Goal: Information Seeking & Learning: Learn about a topic

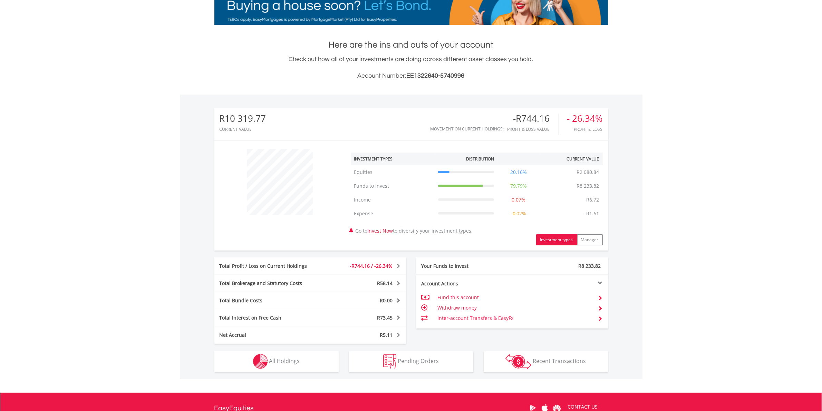
scroll to position [129, 0]
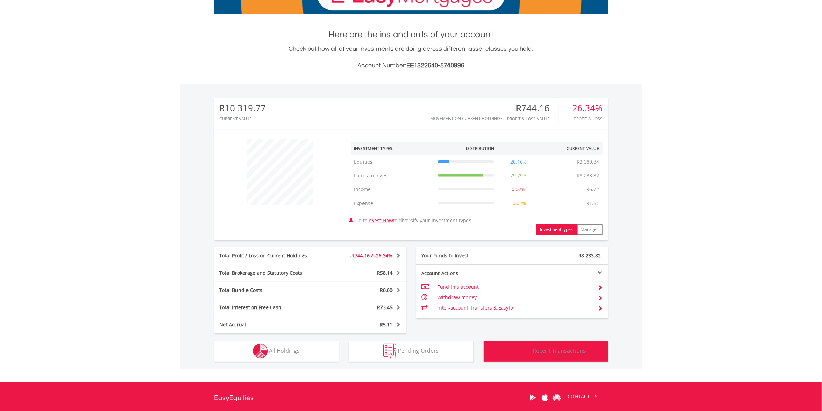
click at [540, 347] on span "Recent Transactions" at bounding box center [559, 351] width 53 height 8
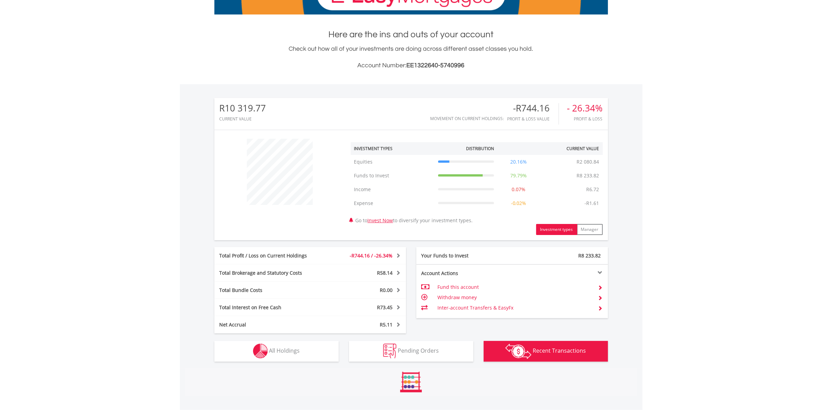
scroll to position [299, 0]
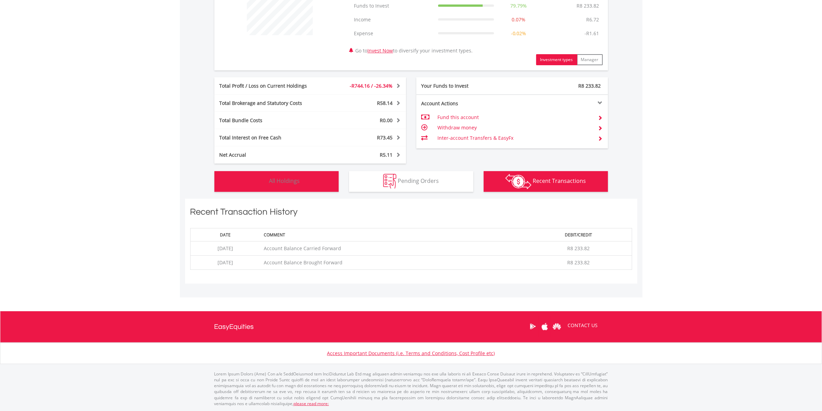
click at [282, 182] on span "All Holdings" at bounding box center [284, 181] width 31 height 8
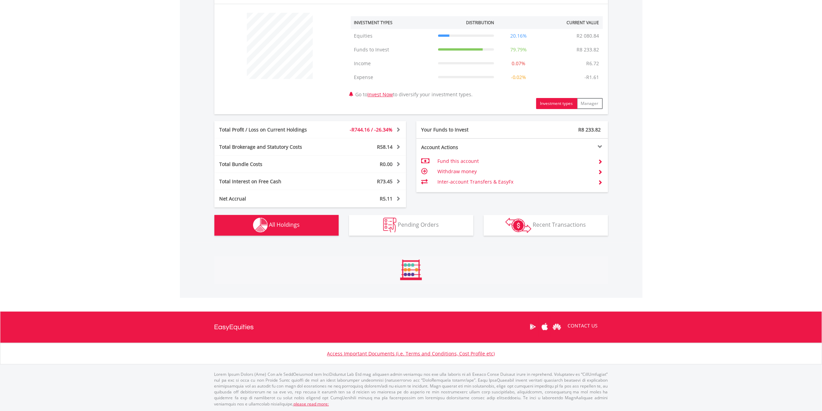
scroll to position [311, 0]
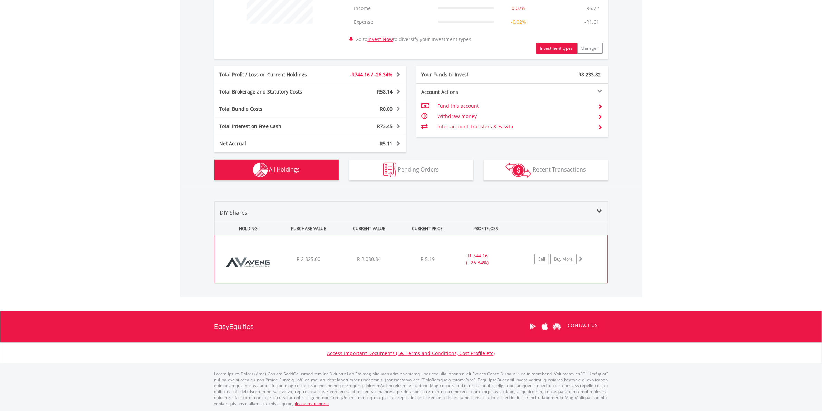
click at [254, 265] on img at bounding box center [248, 262] width 59 height 37
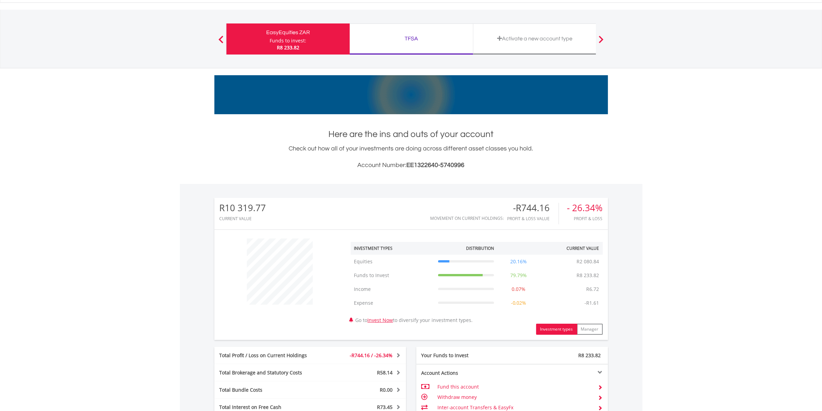
scroll to position [0, 0]
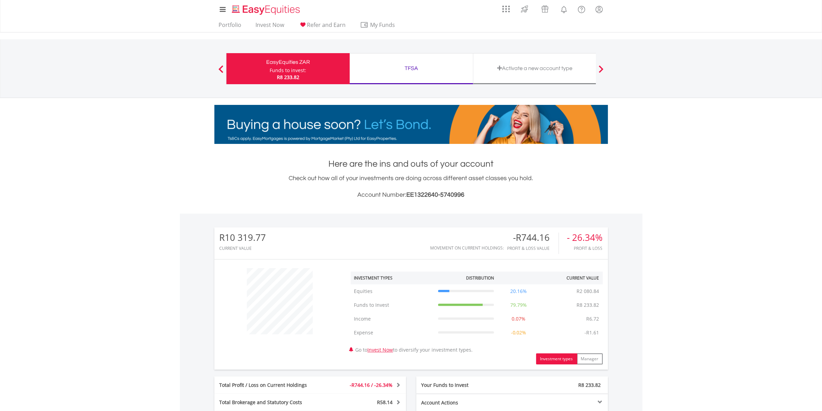
click at [412, 66] on div "TFSA" at bounding box center [411, 69] width 115 height 10
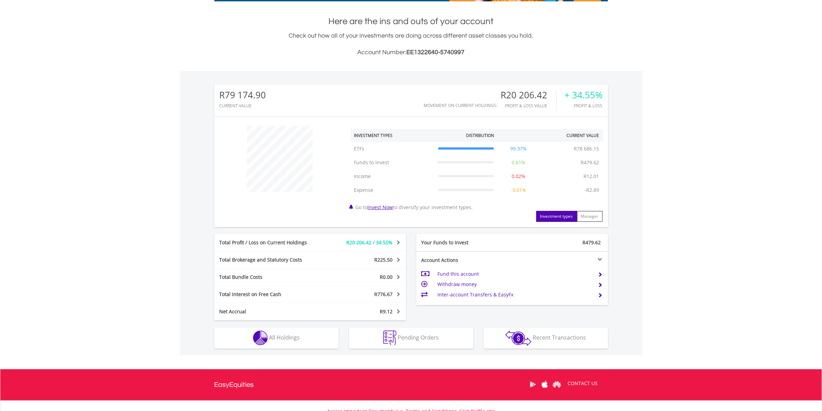
scroll to position [200, 0]
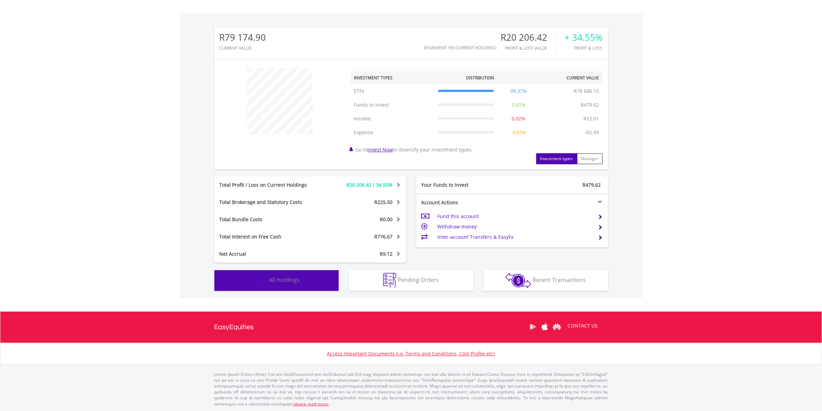
click at [290, 280] on span "All Holdings" at bounding box center [284, 280] width 31 height 8
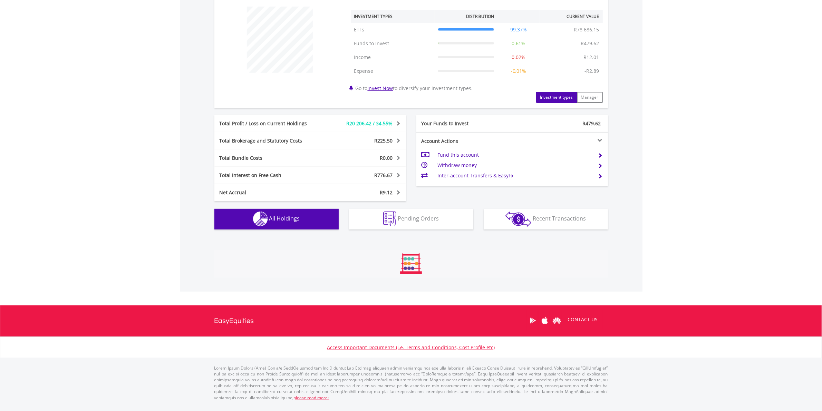
scroll to position [464, 0]
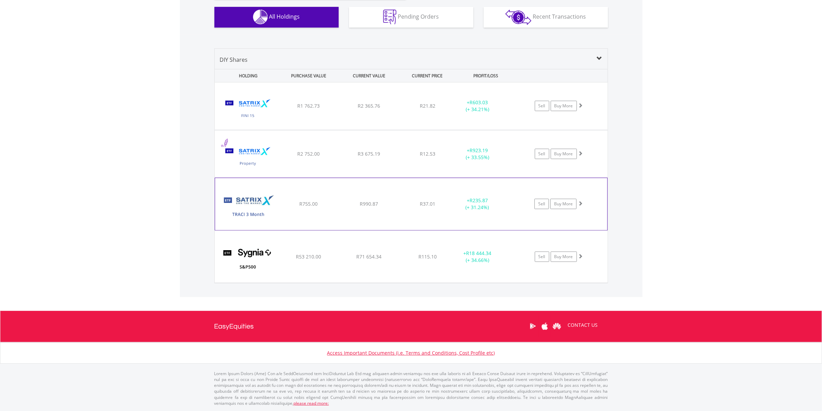
click at [247, 202] on img at bounding box center [248, 207] width 59 height 41
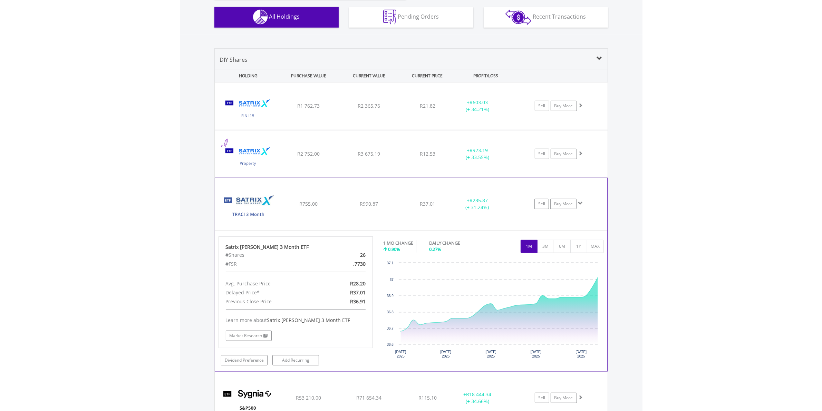
click at [247, 202] on img at bounding box center [248, 207] width 59 height 41
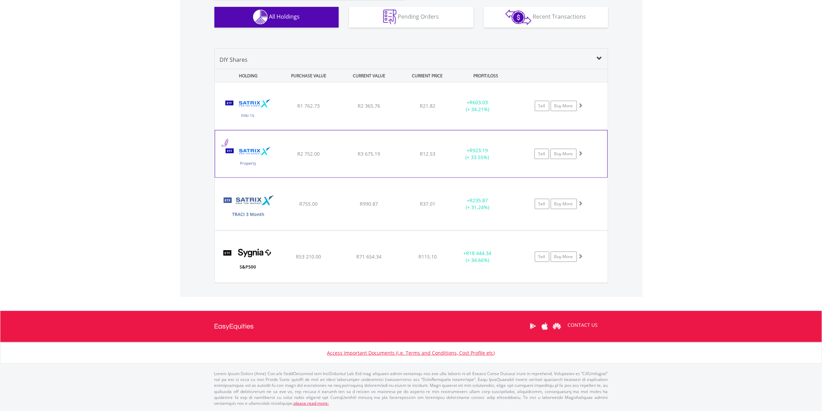
click at [253, 156] on img at bounding box center [248, 157] width 59 height 37
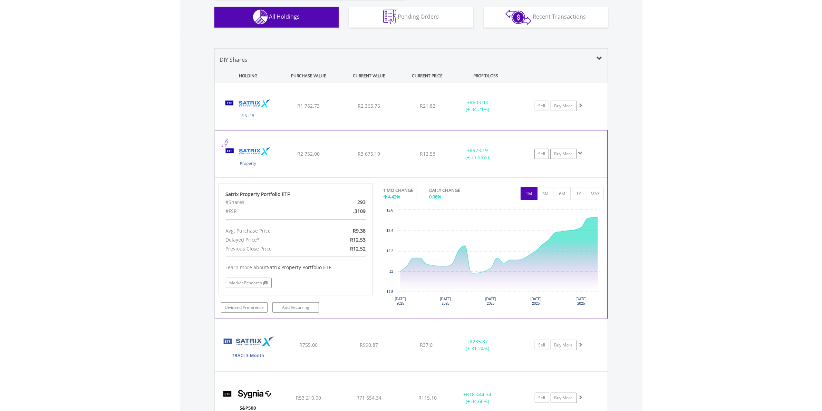
click at [253, 156] on img at bounding box center [248, 157] width 59 height 37
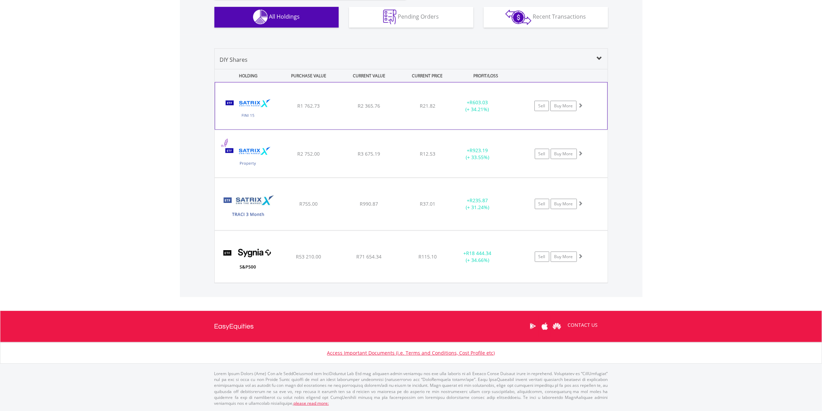
click at [249, 104] on img at bounding box center [248, 109] width 59 height 37
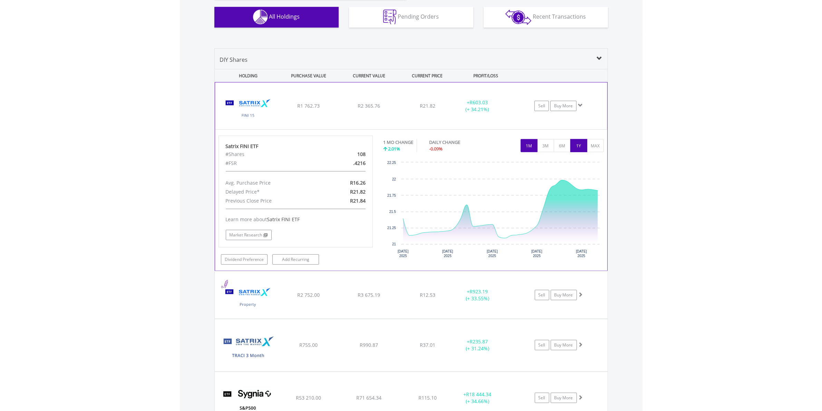
click at [576, 143] on button "1Y" at bounding box center [578, 145] width 17 height 13
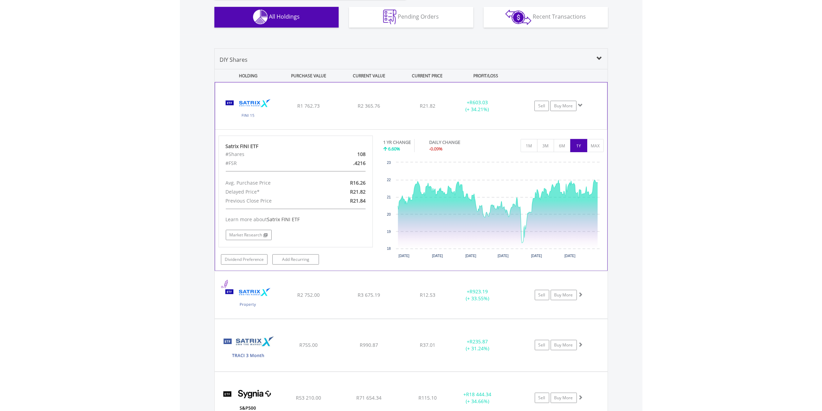
click at [253, 103] on img at bounding box center [248, 109] width 59 height 37
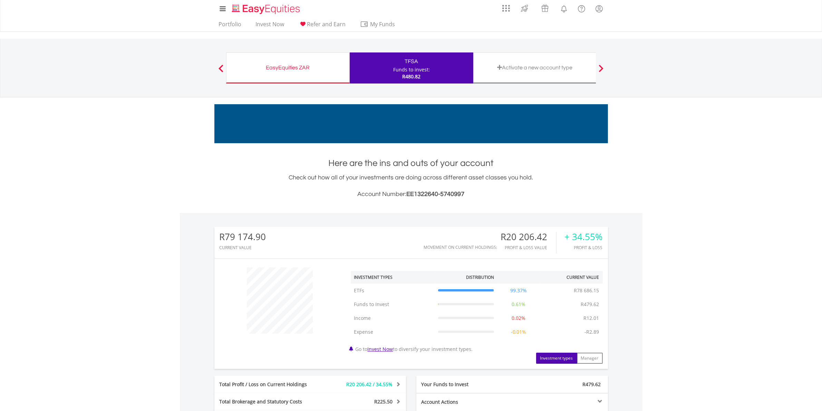
scroll to position [0, 0]
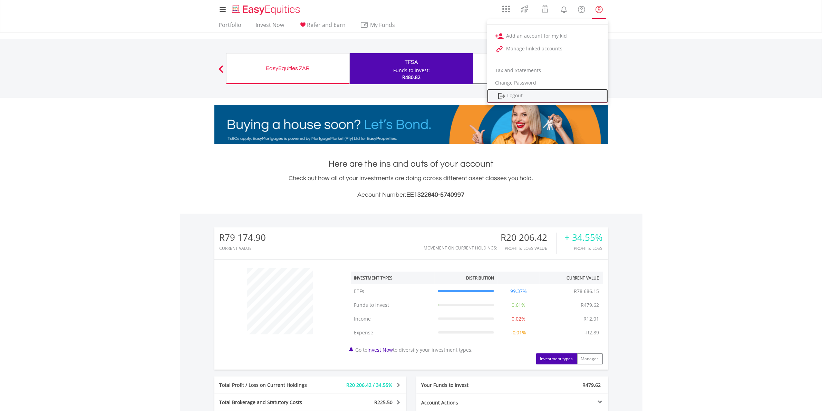
click at [513, 95] on link "Logout" at bounding box center [547, 96] width 121 height 14
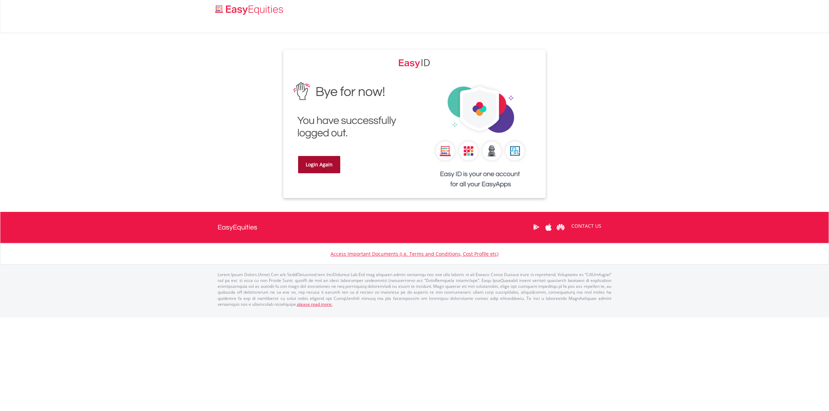
click at [320, 165] on link "Login Again" at bounding box center [319, 164] width 42 height 17
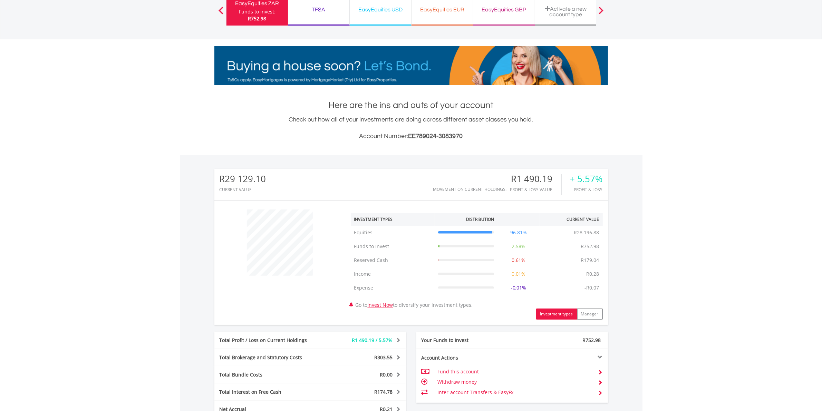
scroll to position [129, 0]
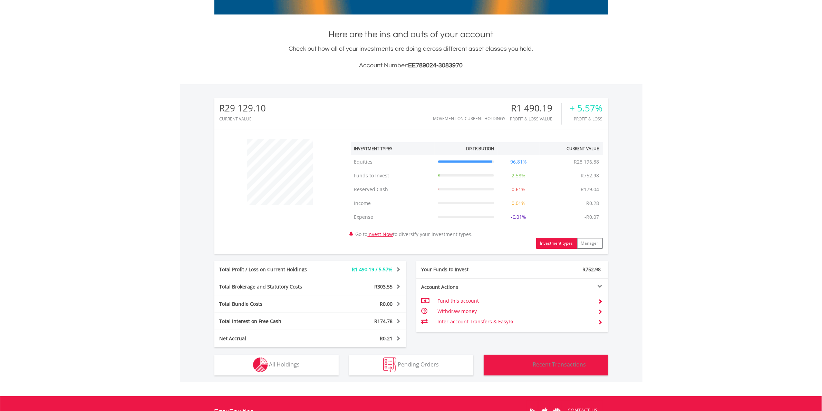
click at [554, 364] on span "Recent Transactions" at bounding box center [559, 365] width 53 height 8
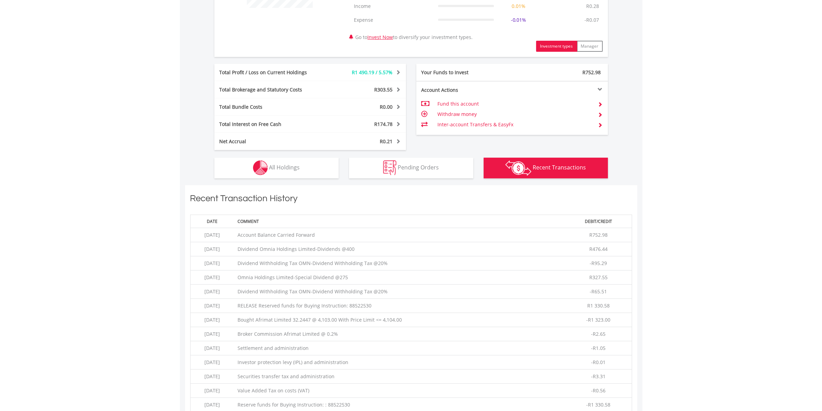
scroll to position [326, 0]
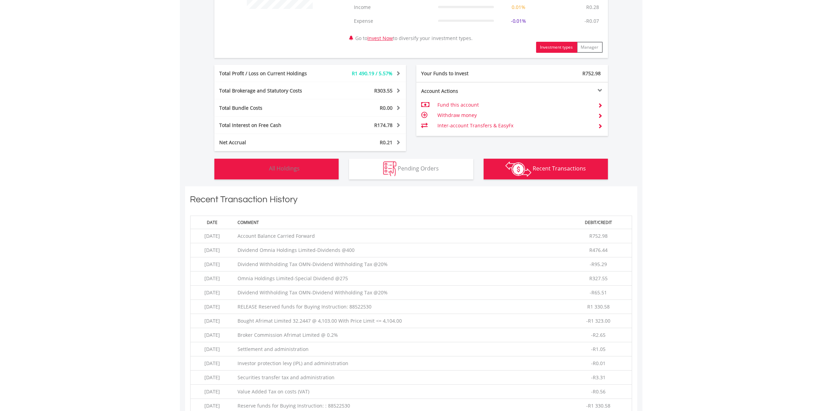
click at [282, 167] on span "All Holdings" at bounding box center [284, 169] width 31 height 8
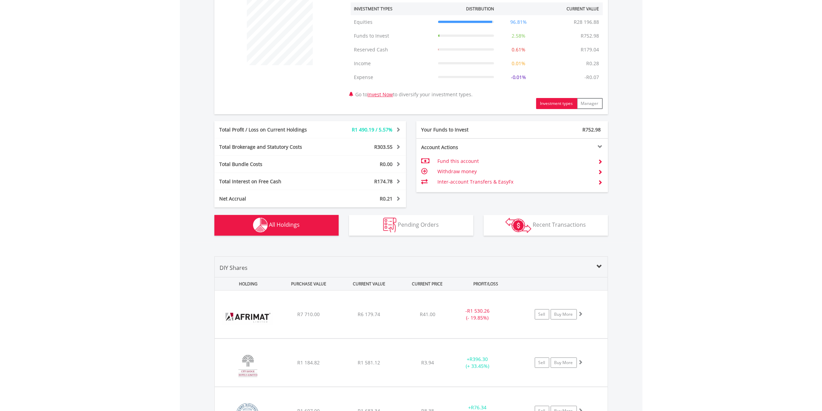
scroll to position [525, 0]
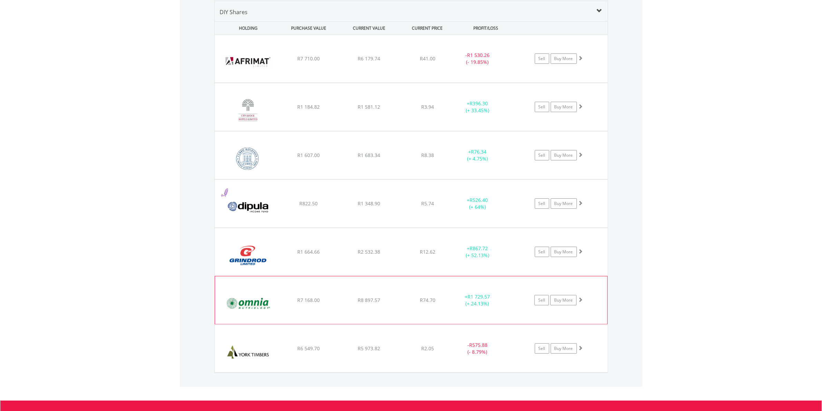
click at [235, 303] on img at bounding box center [248, 303] width 59 height 37
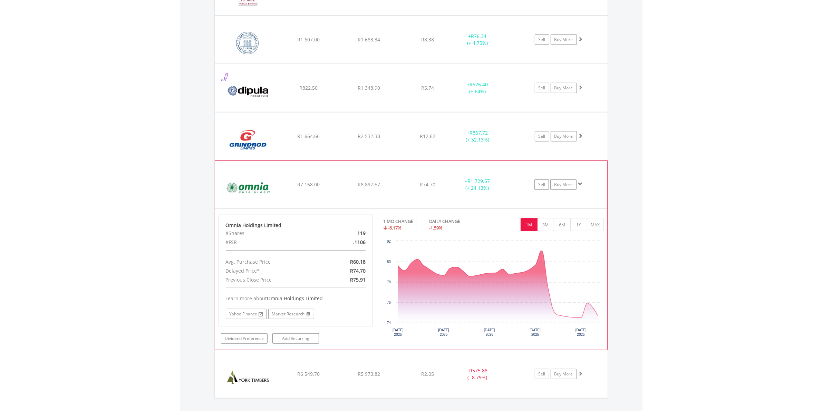
scroll to position [655, 0]
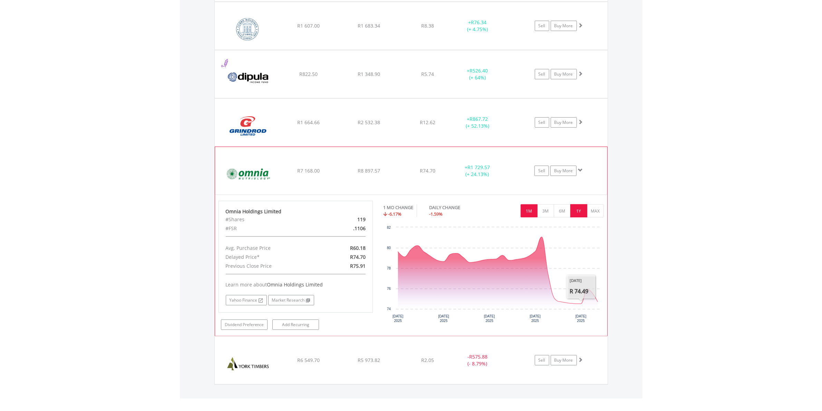
click at [576, 213] on button "1Y" at bounding box center [578, 210] width 17 height 13
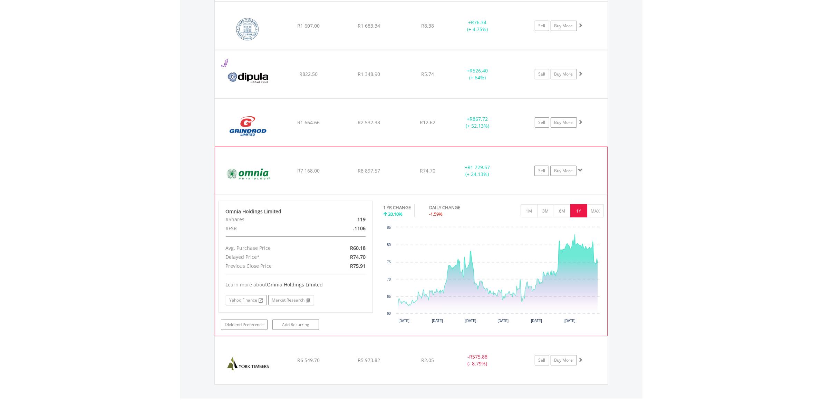
click at [246, 179] on img at bounding box center [248, 174] width 59 height 37
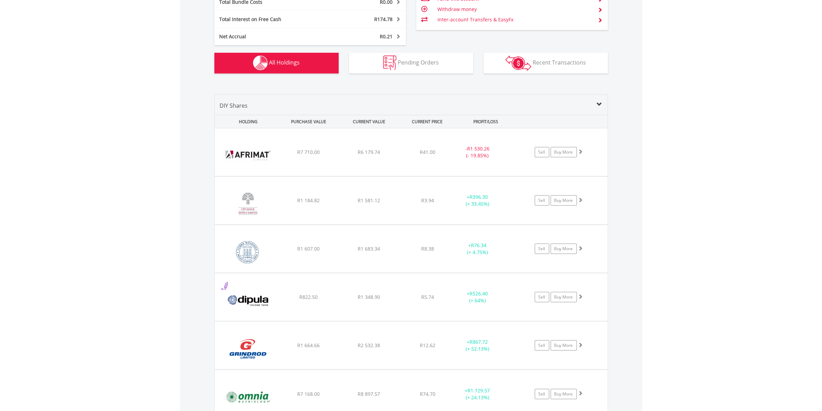
scroll to position [518, 0]
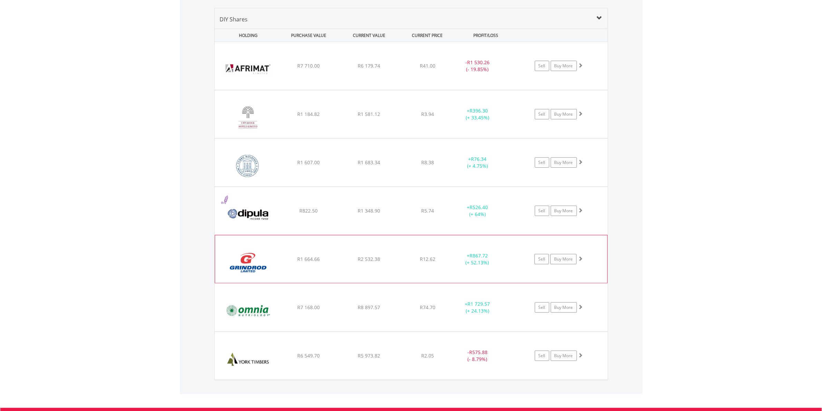
click at [244, 269] on img at bounding box center [248, 262] width 59 height 37
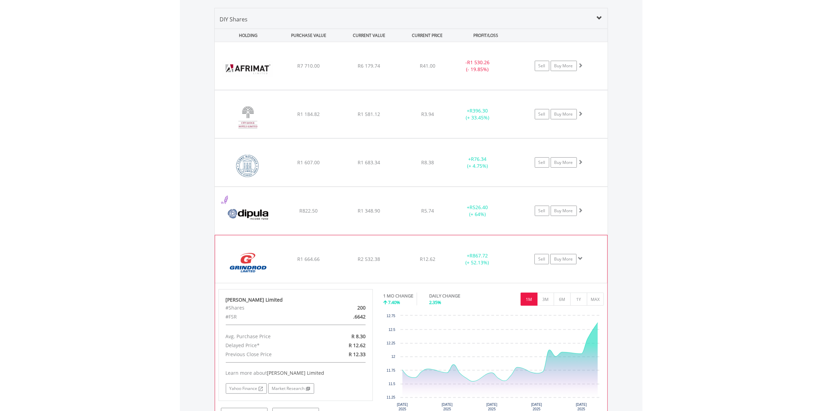
click at [244, 269] on img at bounding box center [248, 262] width 59 height 37
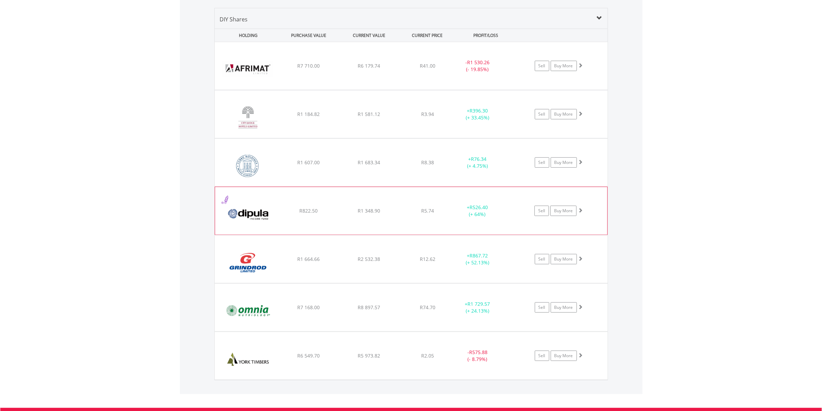
click at [244, 213] on img at bounding box center [248, 214] width 59 height 37
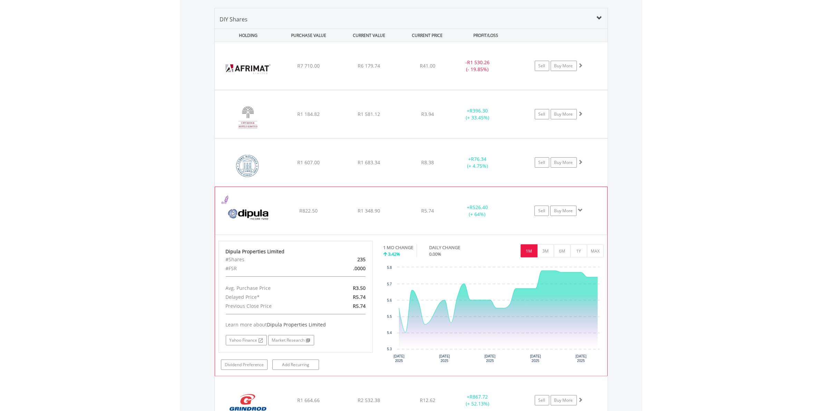
click at [244, 213] on img at bounding box center [248, 214] width 59 height 37
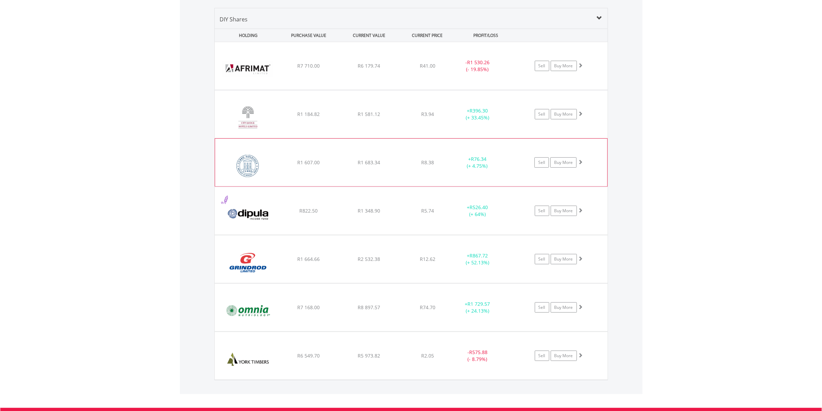
click at [246, 165] on img at bounding box center [248, 165] width 59 height 37
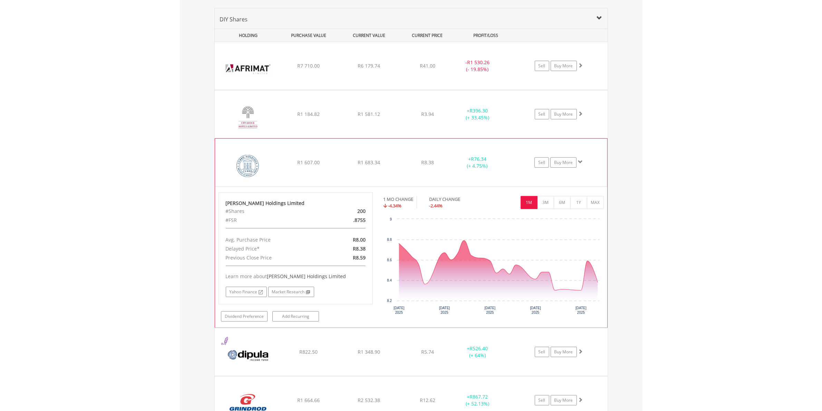
click at [244, 177] on img at bounding box center [248, 165] width 59 height 37
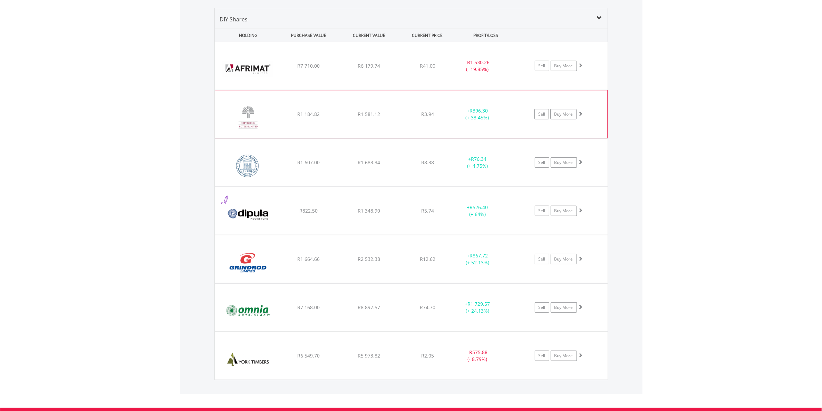
click at [242, 118] on img at bounding box center [248, 117] width 59 height 37
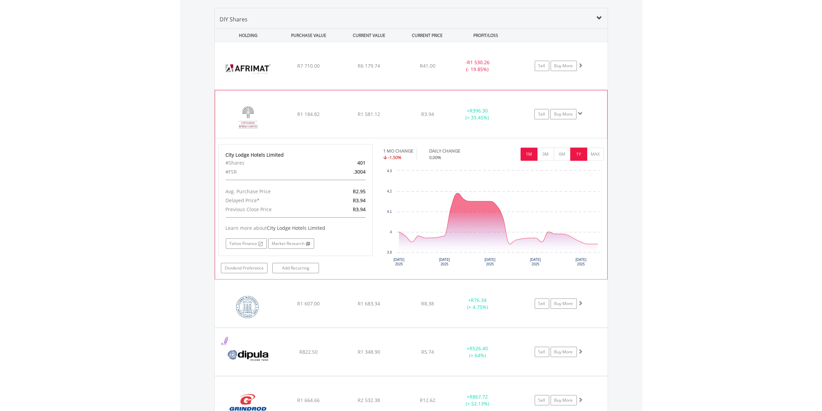
click at [580, 154] on button "1Y" at bounding box center [578, 154] width 17 height 13
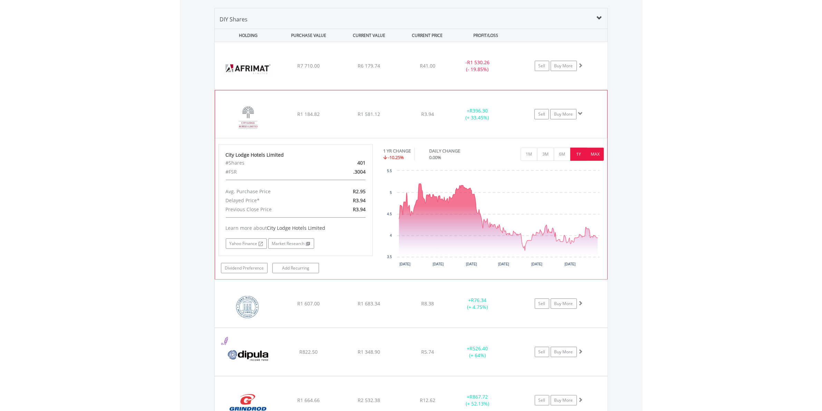
click at [594, 156] on button "MAX" at bounding box center [595, 154] width 17 height 13
click at [247, 122] on img at bounding box center [248, 117] width 59 height 37
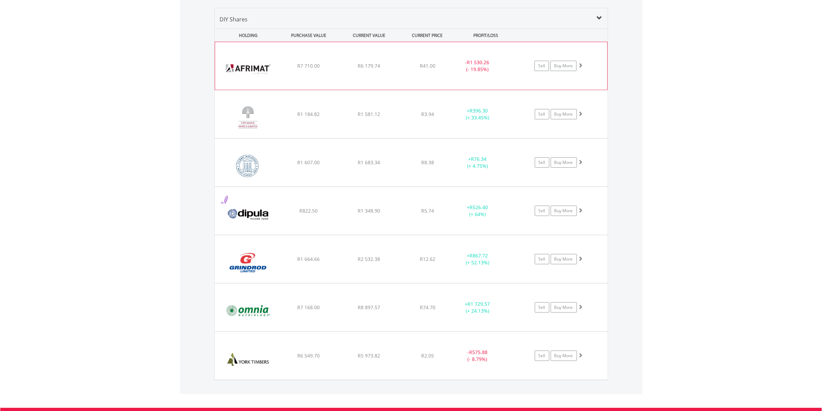
click at [244, 71] on img at bounding box center [248, 69] width 59 height 37
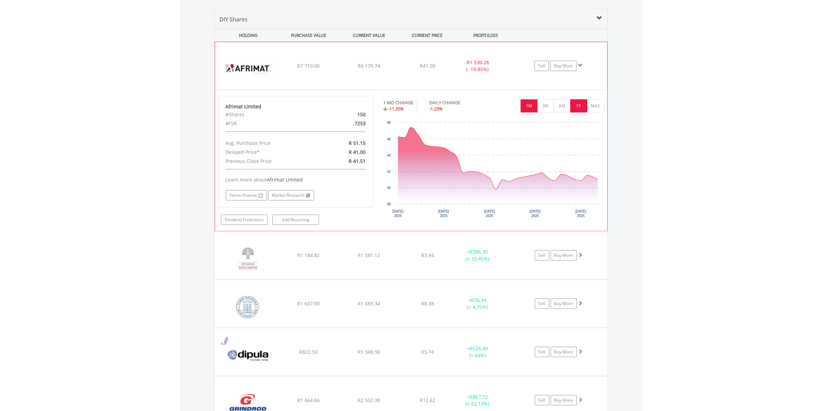
click at [580, 109] on button "1Y" at bounding box center [578, 105] width 17 height 13
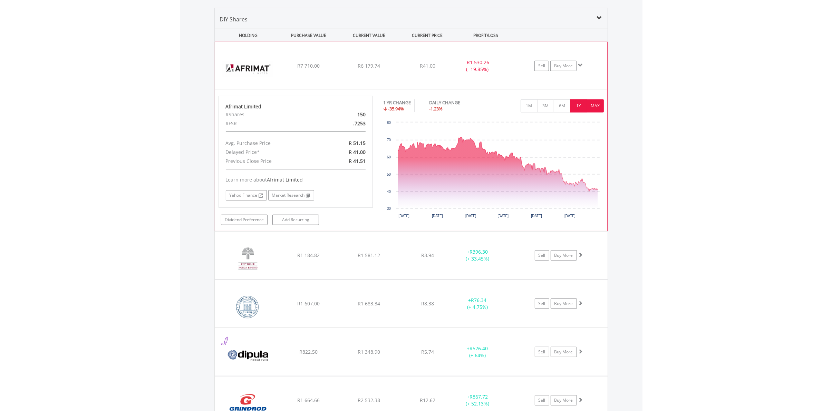
click at [597, 107] on button "MAX" at bounding box center [595, 105] width 17 height 13
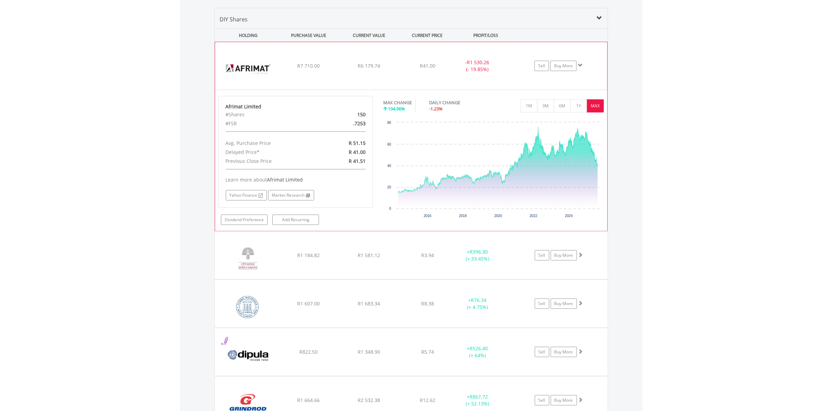
click at [245, 66] on img at bounding box center [248, 69] width 59 height 37
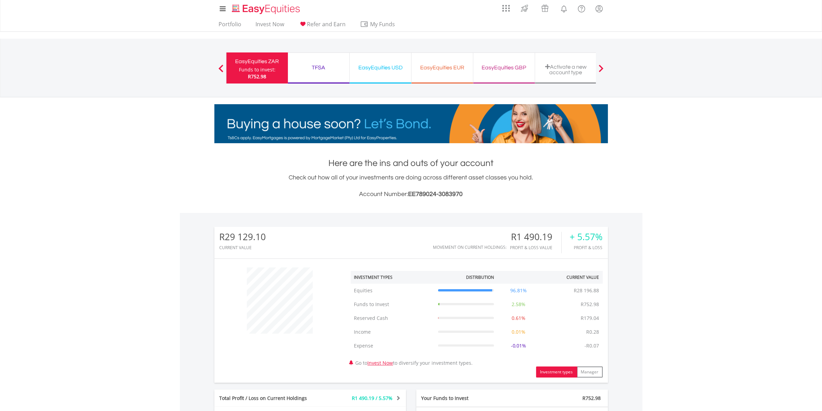
scroll to position [0, 0]
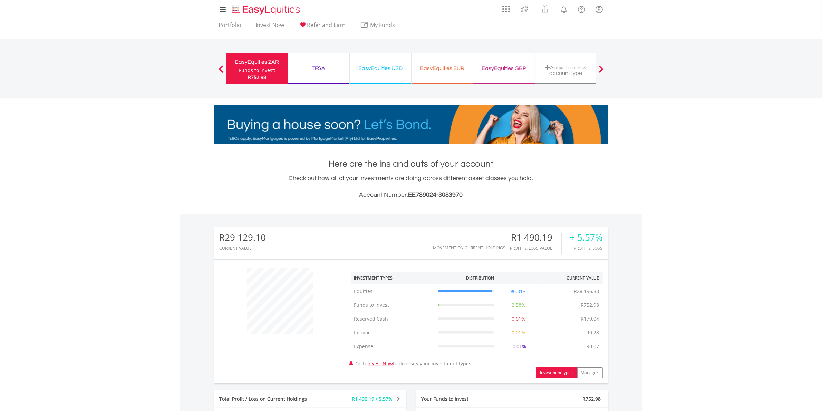
click at [321, 66] on div "TFSA" at bounding box center [318, 69] width 53 height 10
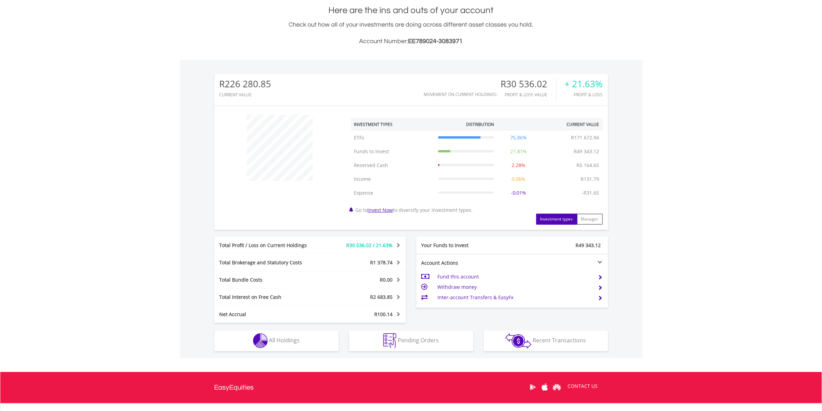
scroll to position [173, 0]
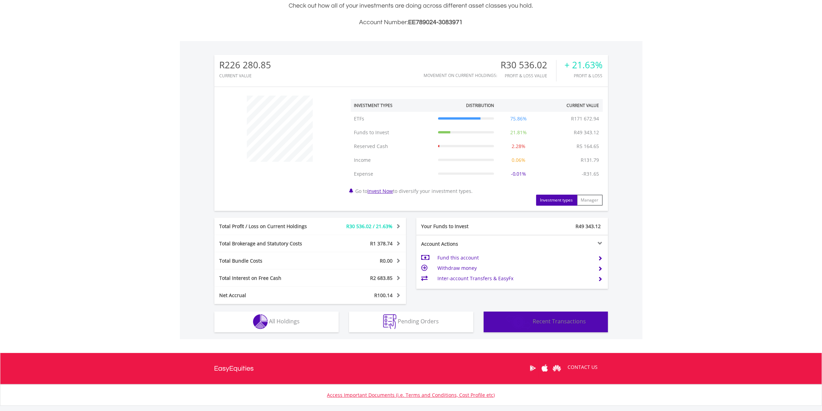
click at [573, 321] on span "Recent Transactions" at bounding box center [559, 322] width 53 height 8
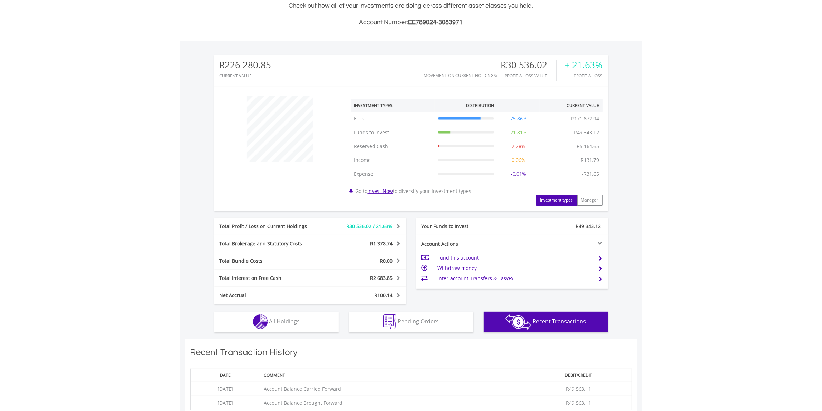
scroll to position [313, 0]
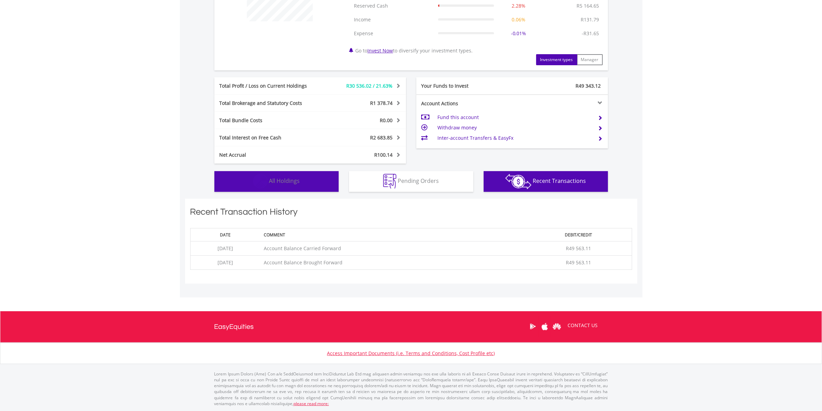
click at [290, 177] on span "All Holdings" at bounding box center [284, 181] width 31 height 8
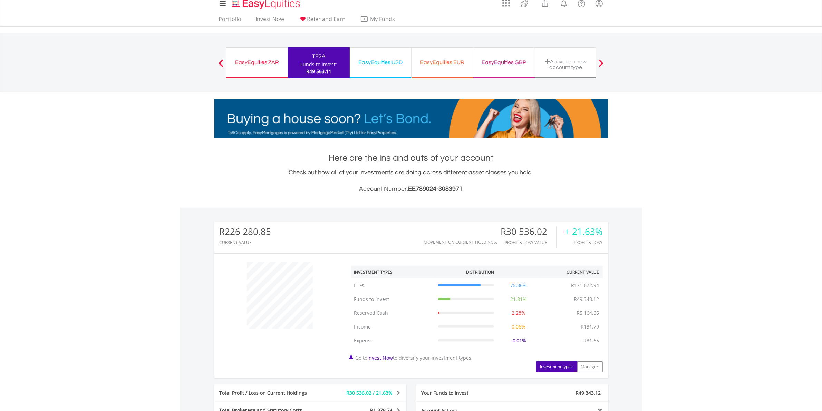
scroll to position [0, 0]
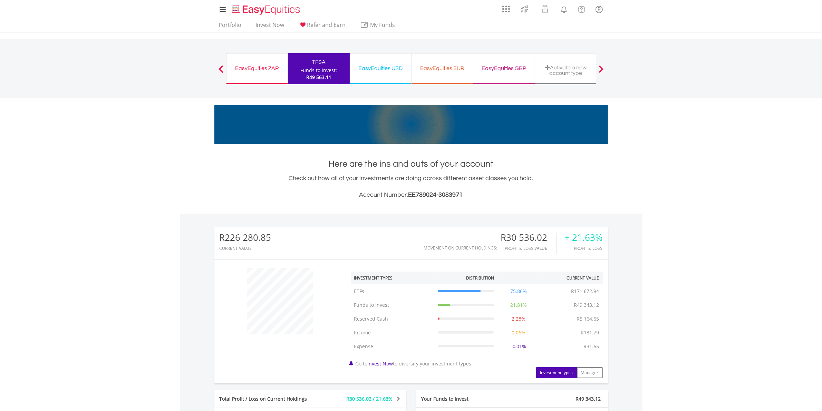
click at [378, 66] on div "EasyEquities USD" at bounding box center [380, 69] width 53 height 10
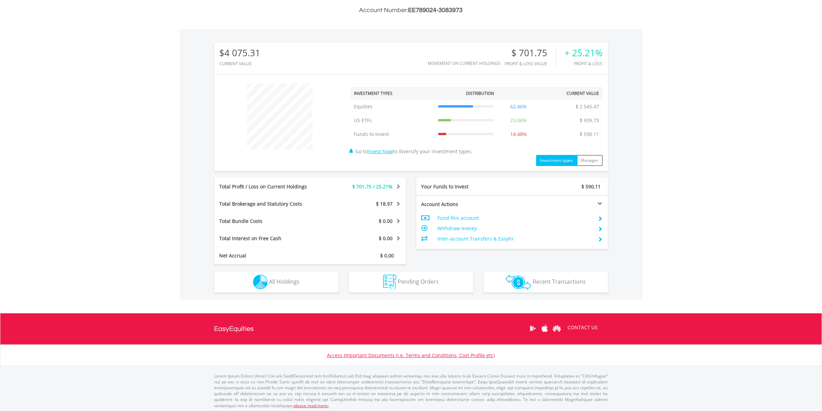
scroll to position [186, 0]
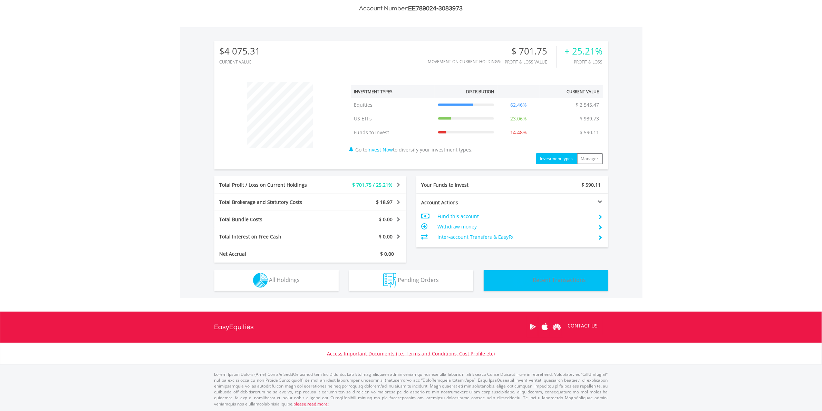
click at [563, 282] on span "Recent Transactions" at bounding box center [559, 280] width 53 height 8
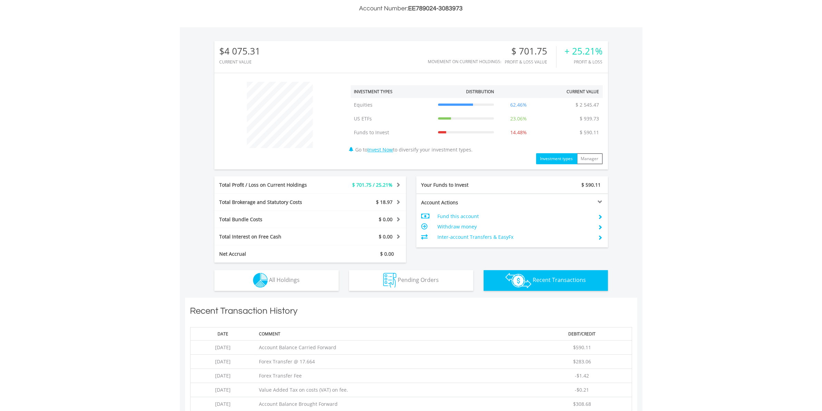
scroll to position [328, 0]
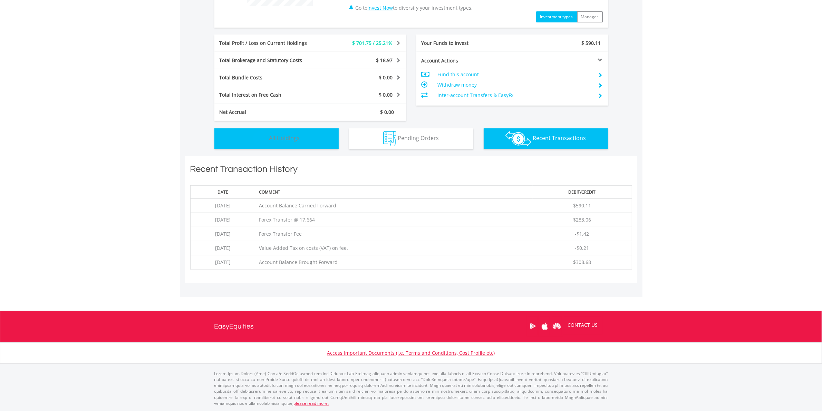
click at [294, 137] on span "All Holdings" at bounding box center [284, 138] width 31 height 8
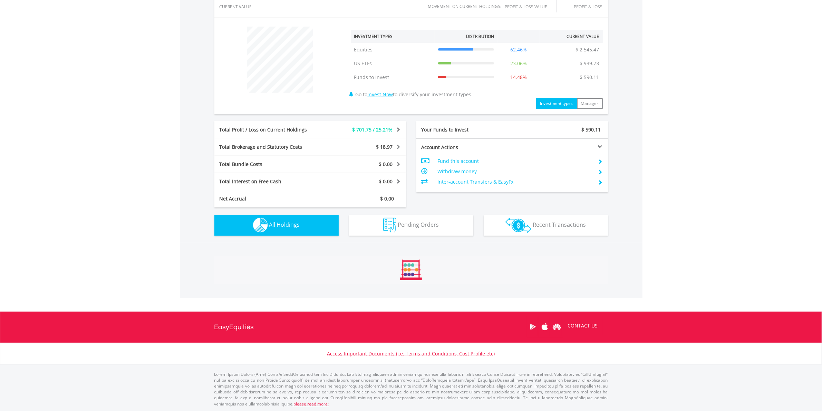
scroll to position [451, 0]
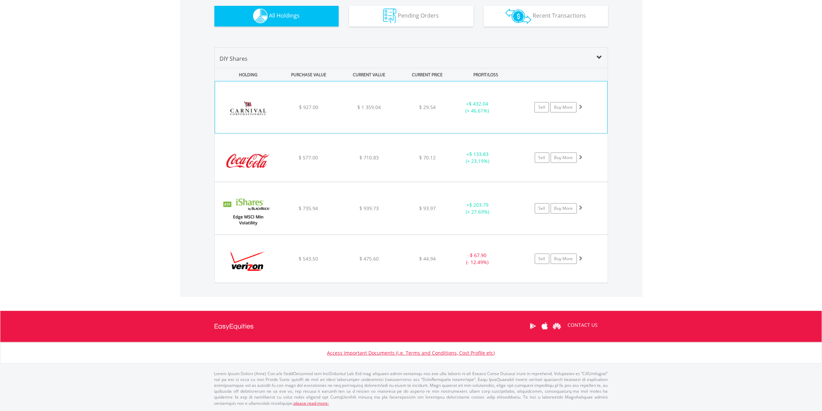
click at [247, 106] on img at bounding box center [248, 110] width 59 height 41
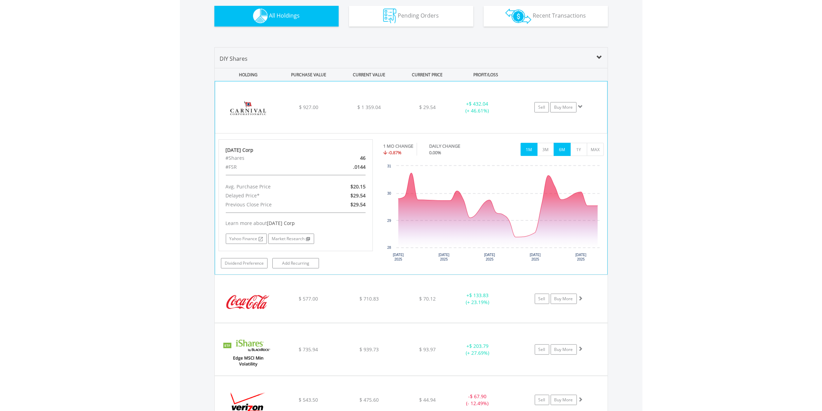
click at [563, 151] on button "6M" at bounding box center [562, 149] width 17 height 13
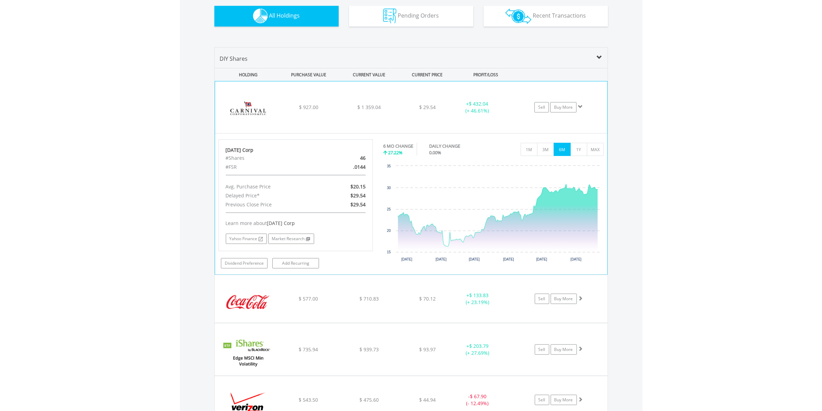
click at [252, 110] on img at bounding box center [248, 110] width 59 height 41
